Goal: Task Accomplishment & Management: Manage account settings

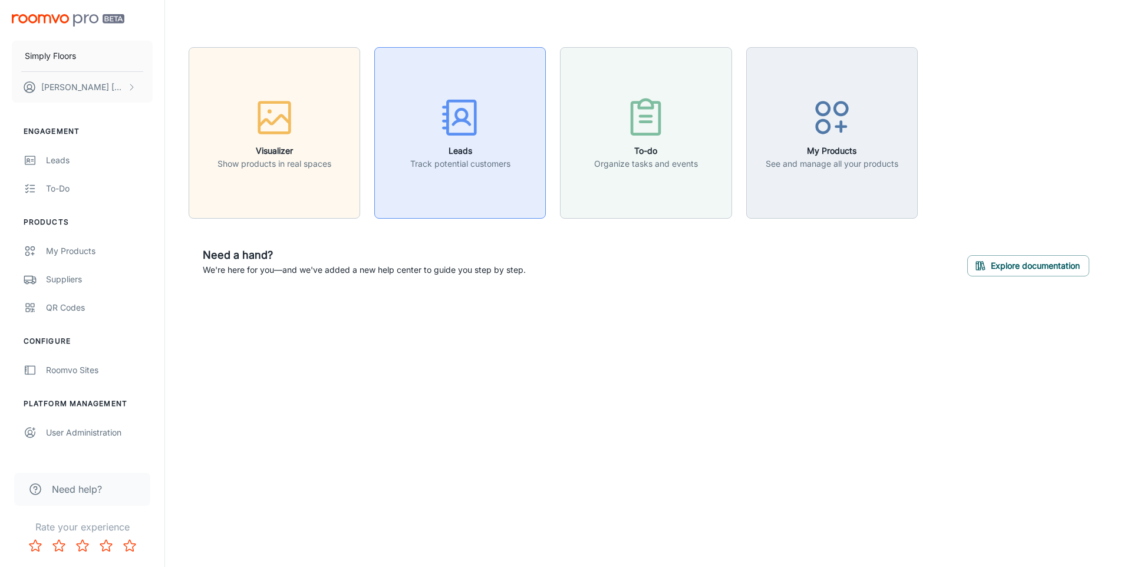
click at [462, 144] on h6 "Leads" at bounding box center [460, 150] width 100 height 13
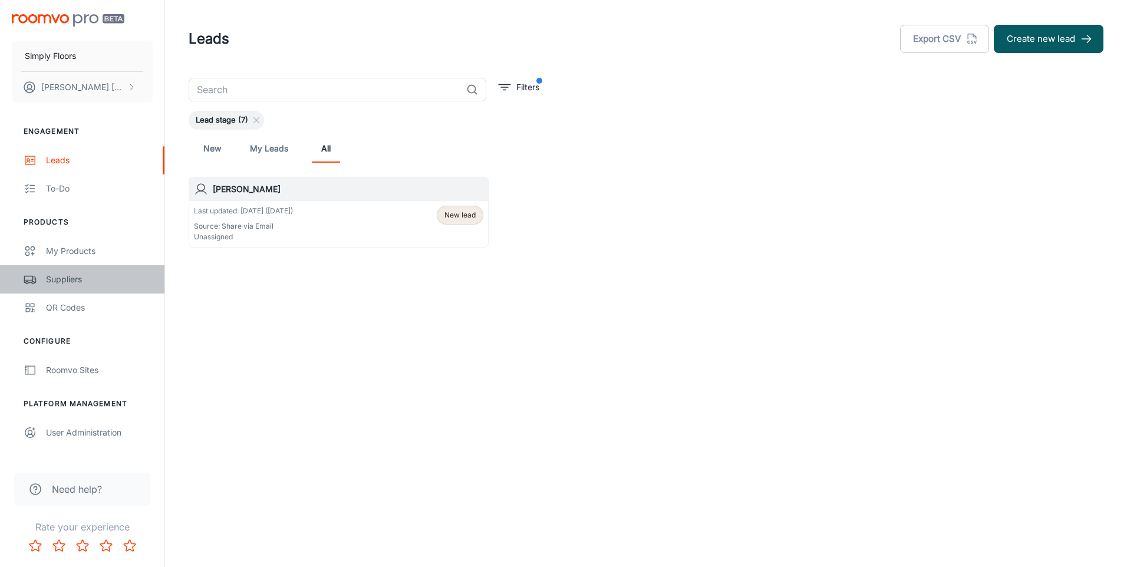
click at [70, 288] on link "Suppliers" at bounding box center [82, 279] width 164 height 28
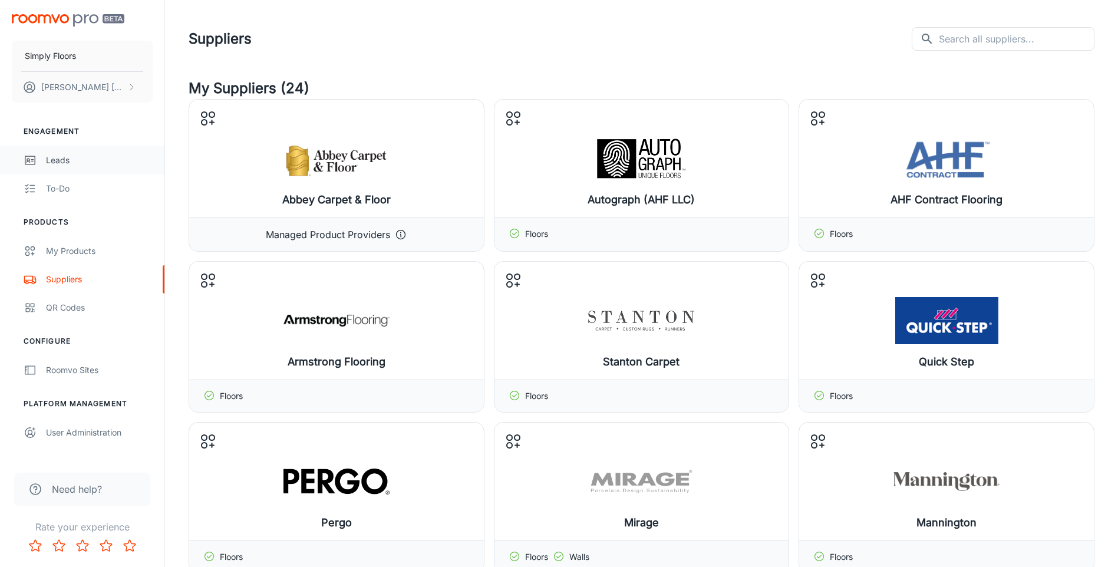
click at [59, 164] on div "Leads" at bounding box center [99, 160] width 107 height 13
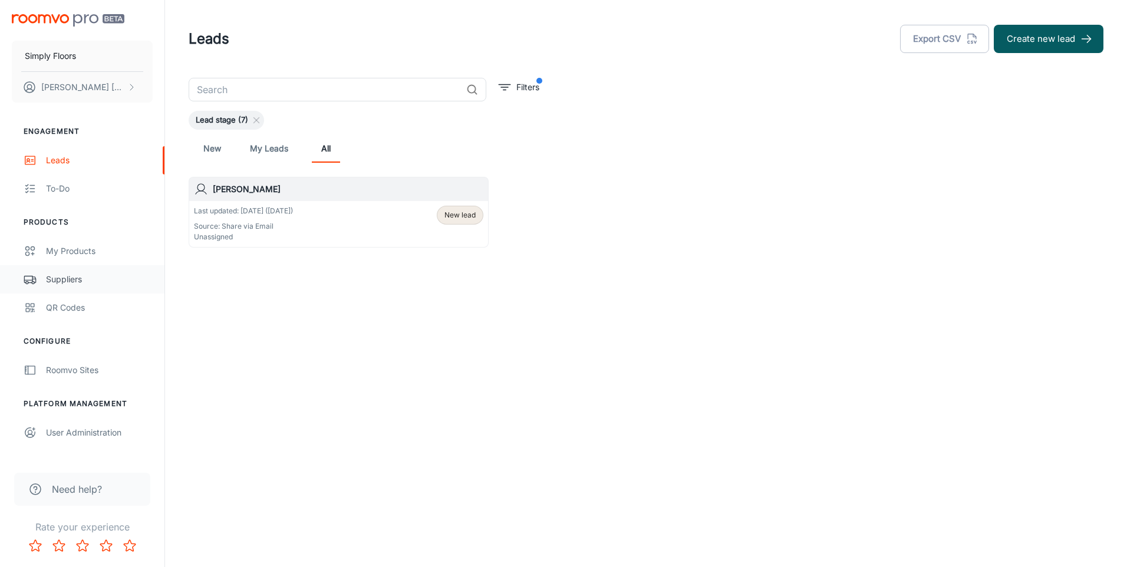
click at [79, 280] on div "Suppliers" at bounding box center [99, 279] width 107 height 13
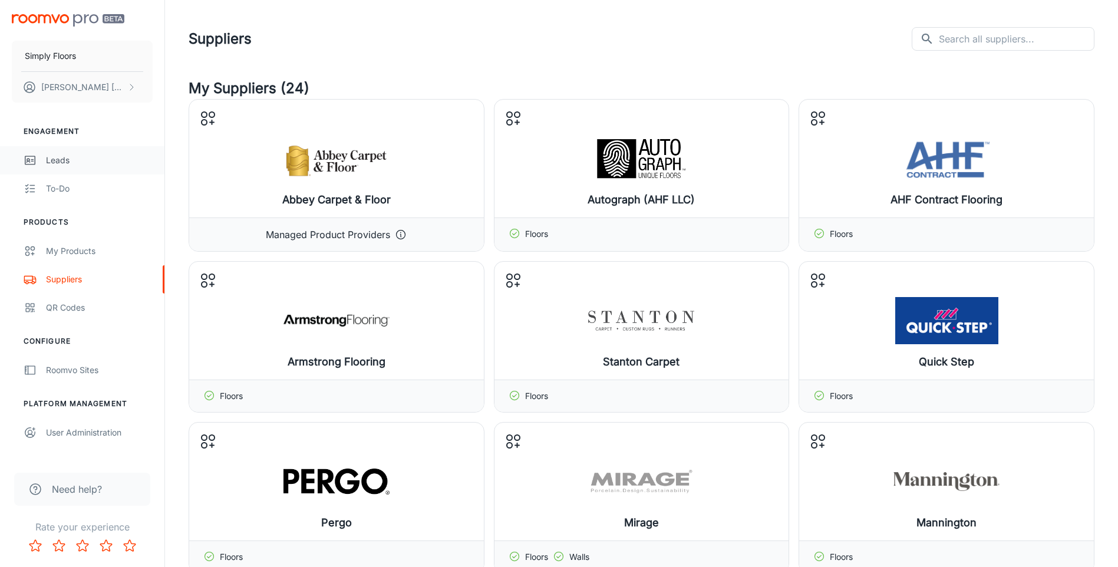
click at [59, 159] on div "Leads" at bounding box center [99, 160] width 107 height 13
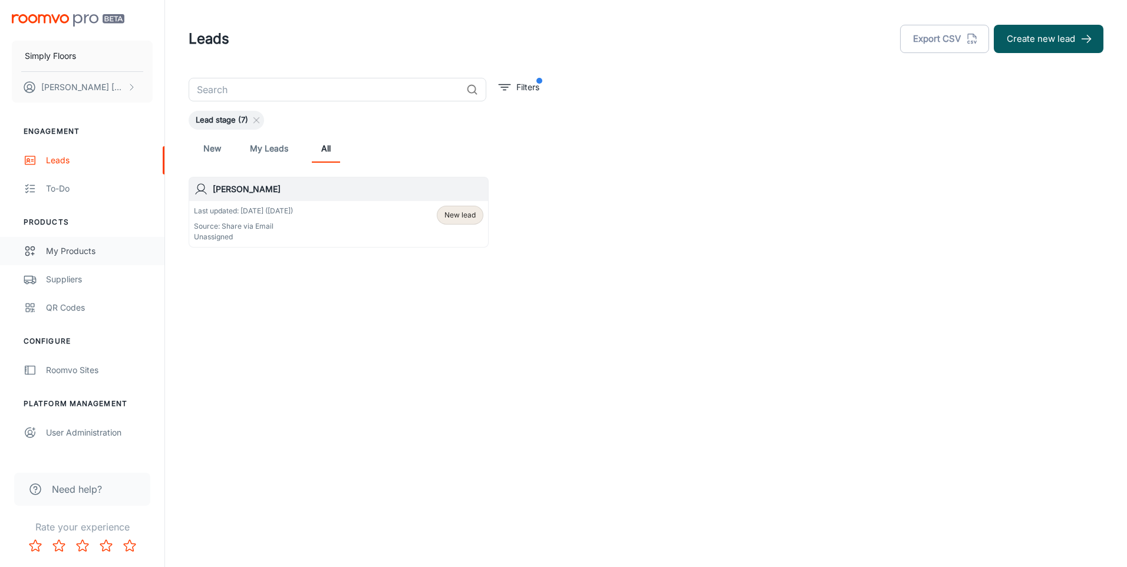
click at [77, 258] on link "My Products" at bounding box center [82, 251] width 164 height 28
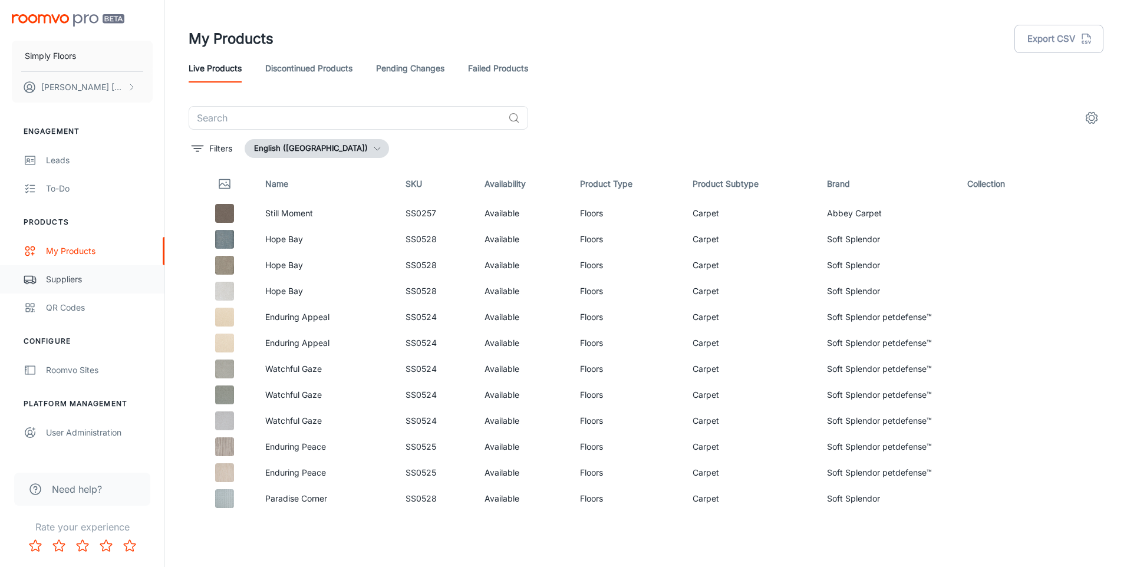
click at [77, 282] on div "Suppliers" at bounding box center [99, 279] width 107 height 13
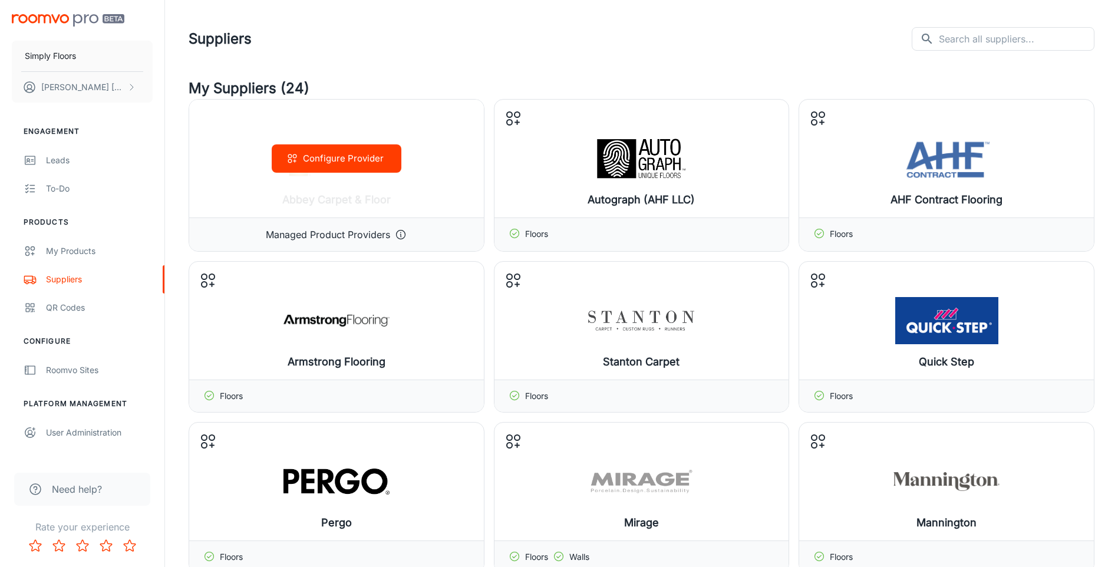
click at [362, 163] on button "Configure Provider" at bounding box center [337, 158] width 130 height 28
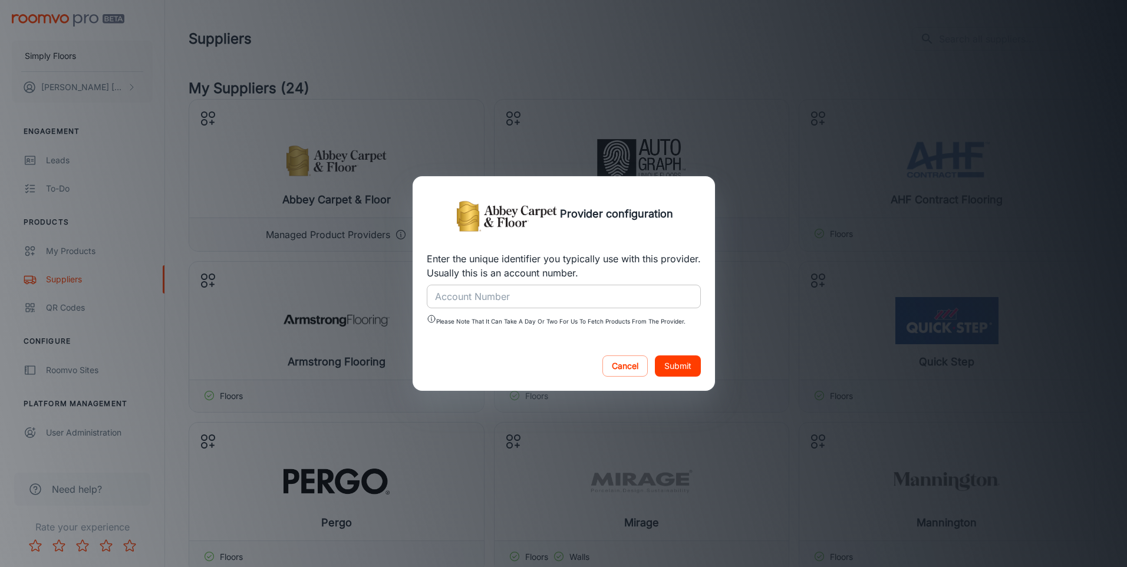
click at [532, 301] on input "Account Number" at bounding box center [564, 297] width 274 height 24
type input "1433"
click at [687, 372] on button "Submit" at bounding box center [678, 365] width 46 height 21
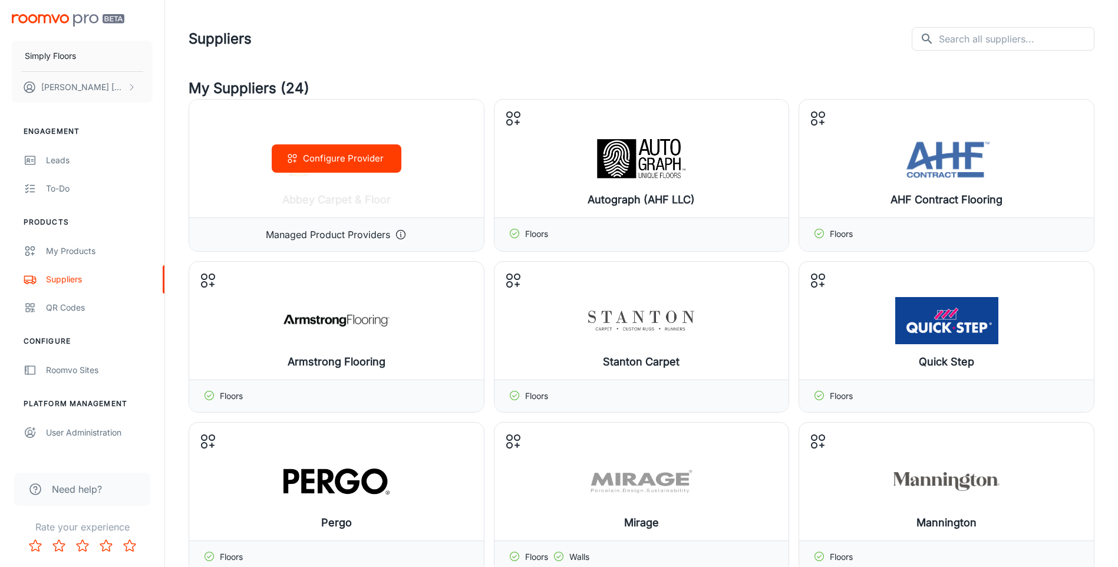
click at [325, 232] on p "Managed Product Providers" at bounding box center [328, 234] width 124 height 14
click at [401, 236] on polyline at bounding box center [401, 235] width 1 height 2
click at [453, 115] on div "Configure Provider" at bounding box center [336, 159] width 295 height 118
click at [336, 160] on button "Configure Provider" at bounding box center [337, 158] width 130 height 28
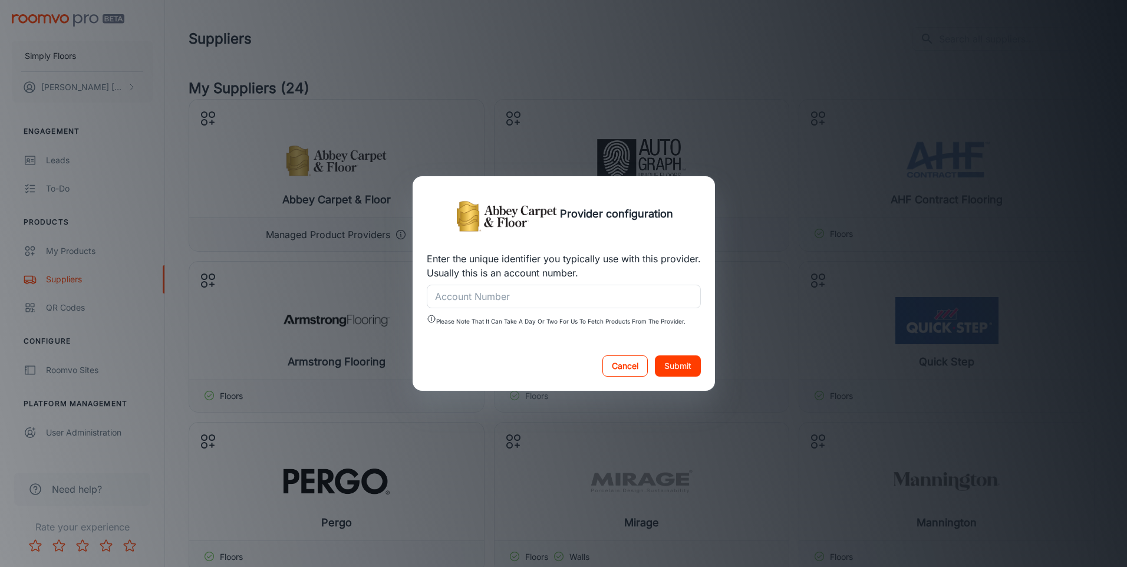
click at [624, 364] on button "Cancel" at bounding box center [624, 365] width 45 height 21
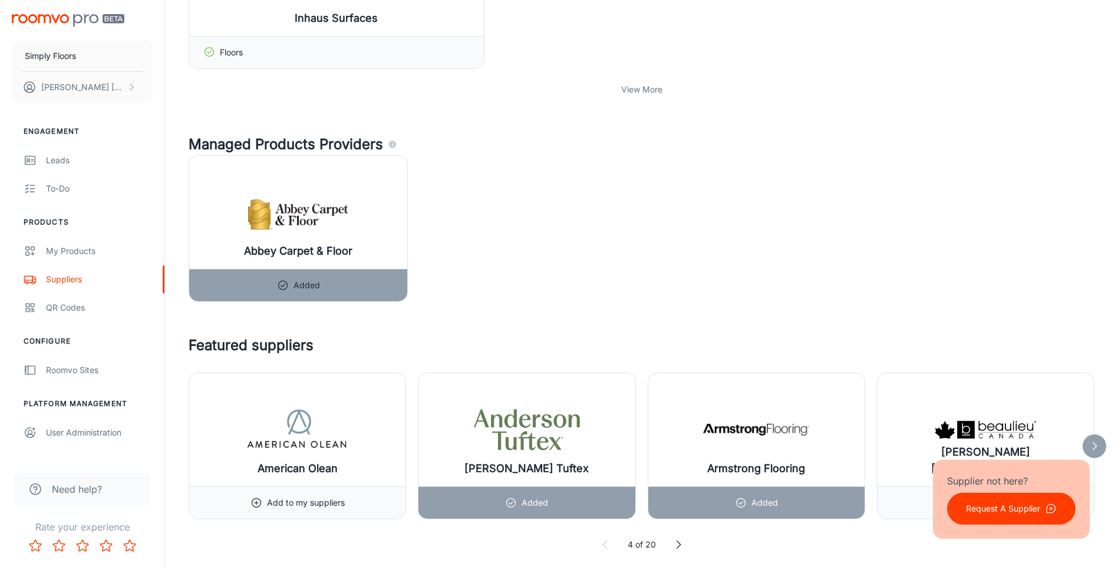
scroll to position [648, 0]
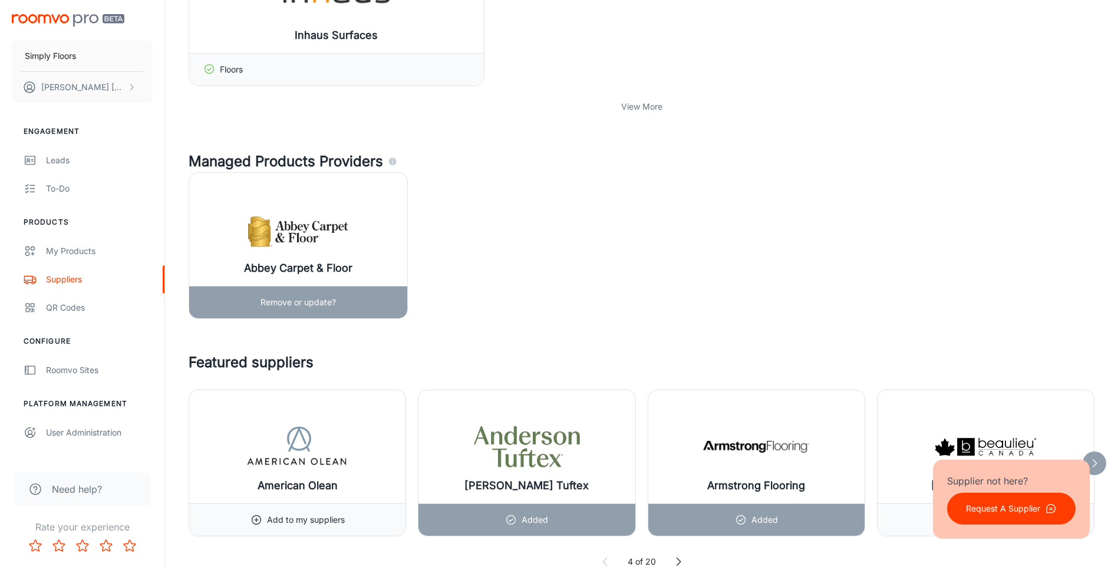
click at [323, 246] on img at bounding box center [298, 229] width 106 height 47
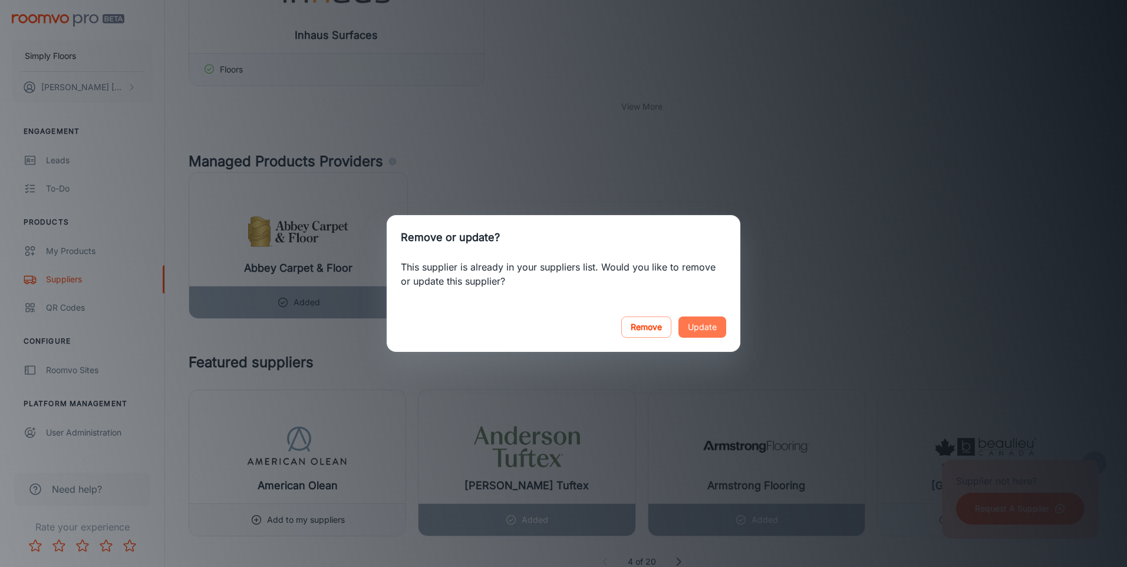
click at [718, 326] on button "Update" at bounding box center [702, 326] width 48 height 21
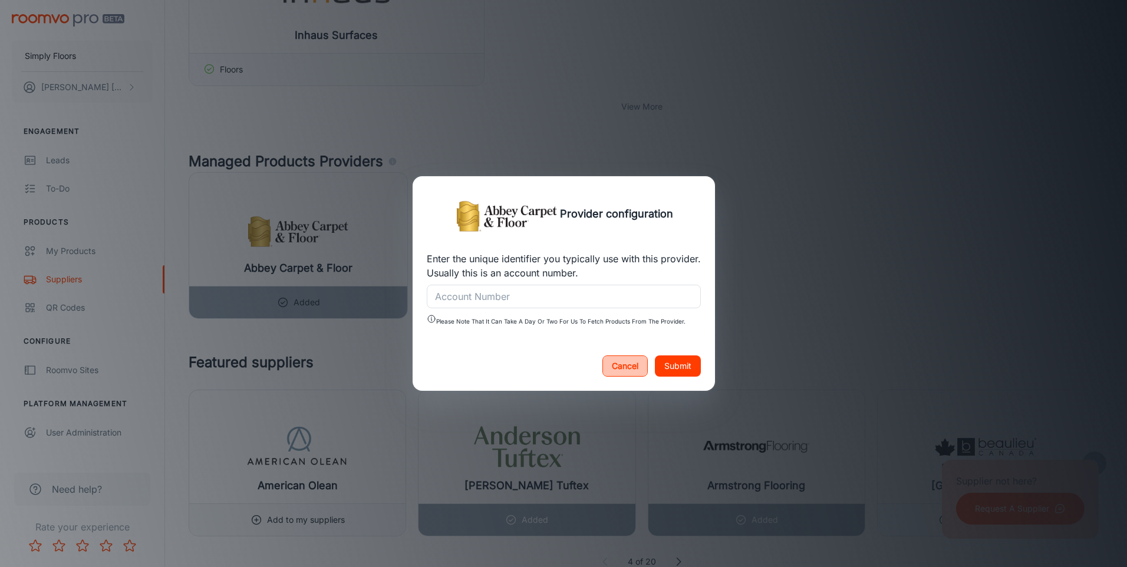
click at [629, 360] on button "Cancel" at bounding box center [624, 365] width 45 height 21
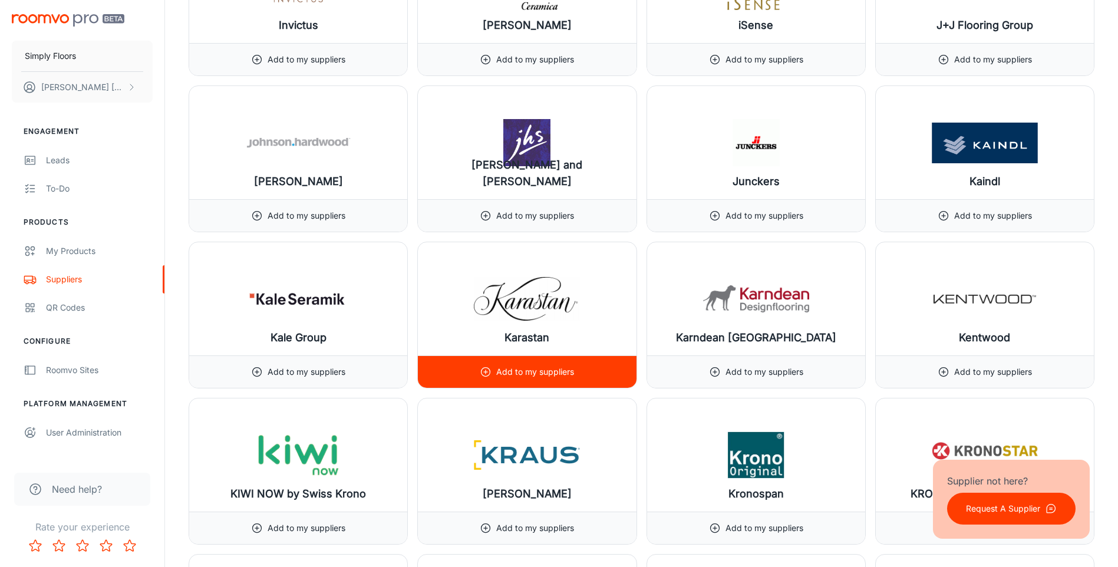
scroll to position [8072, 0]
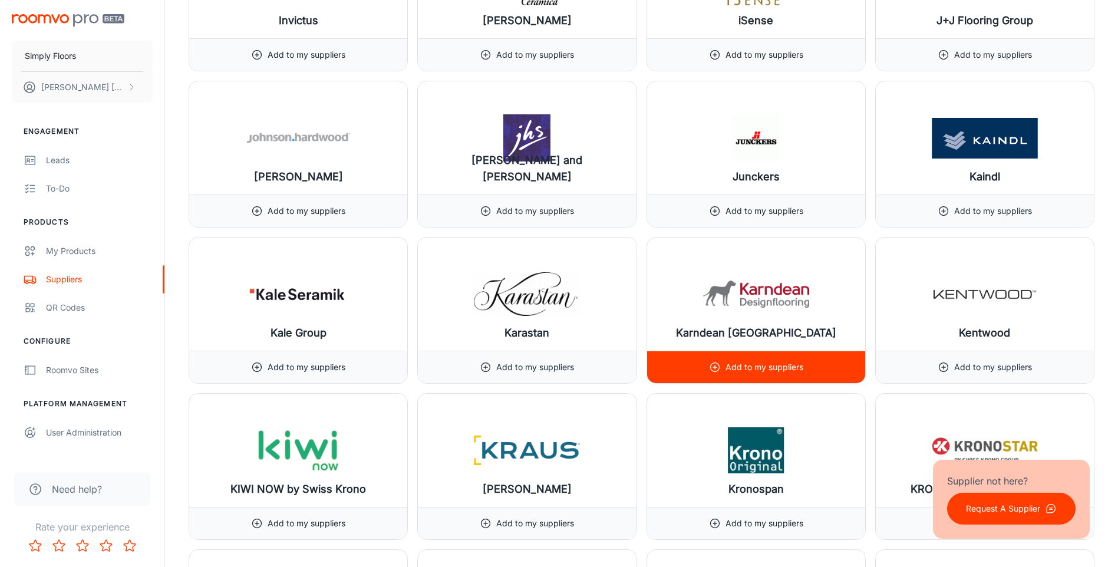
click at [706, 368] on div "Add to my suppliers" at bounding box center [756, 367] width 218 height 32
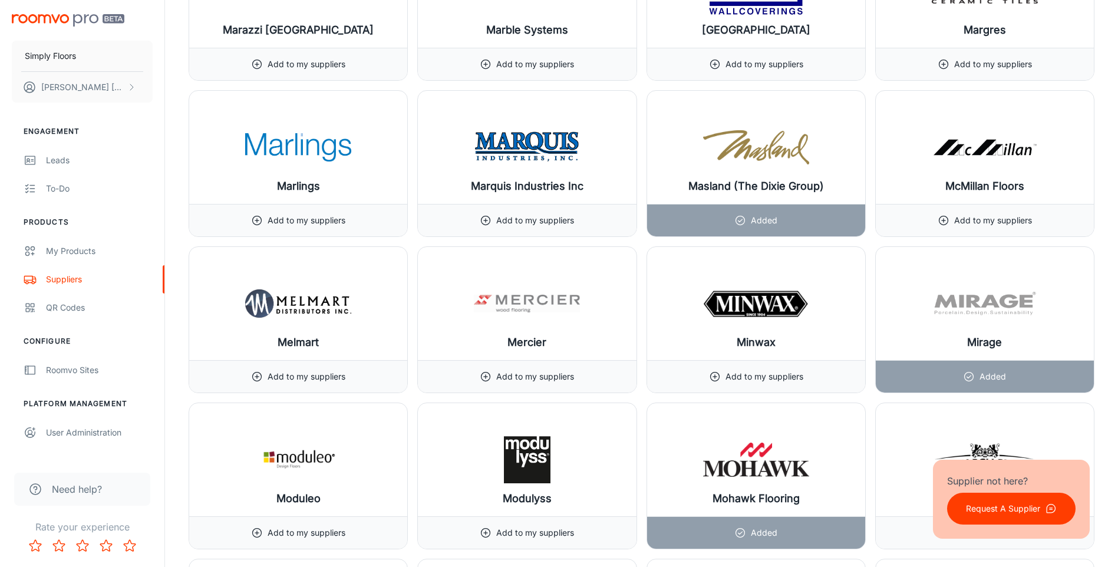
scroll to position [9132, 0]
